Goal: Find specific page/section: Find specific page/section

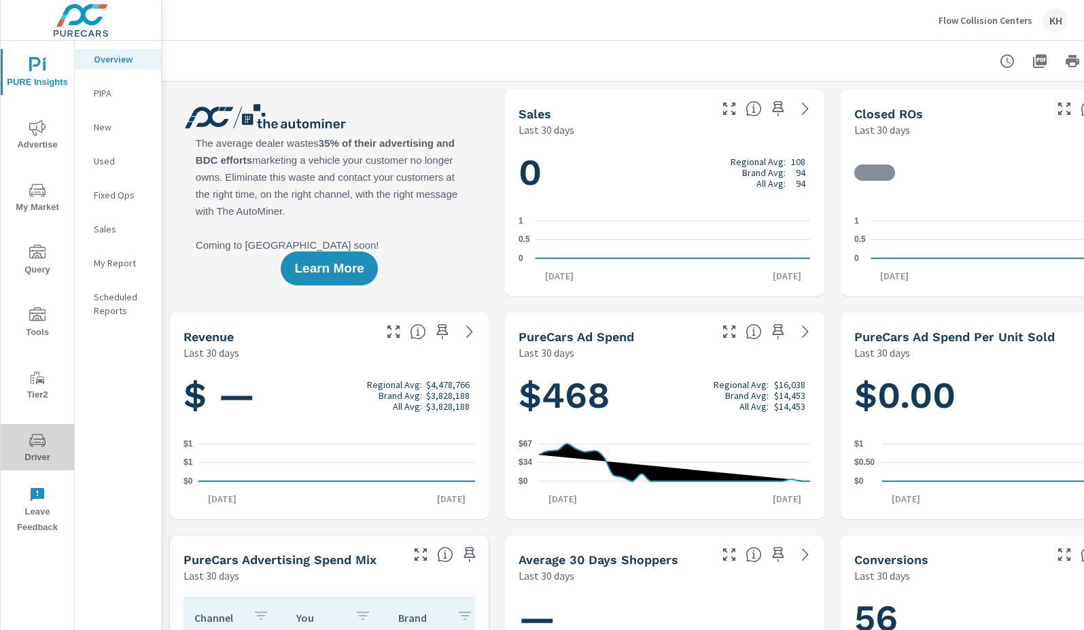
click at [33, 447] on icon "nav menu" at bounding box center [37, 440] width 16 height 16
